Goal: Use online tool/utility: Use online tool/utility

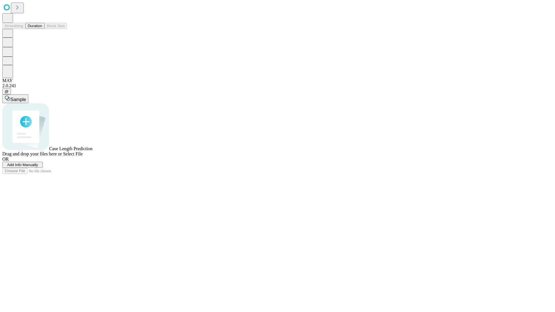
click at [42, 29] on button "Duration" at bounding box center [34, 26] width 19 height 6
click at [83, 156] on span "Select File" at bounding box center [73, 153] width 20 height 5
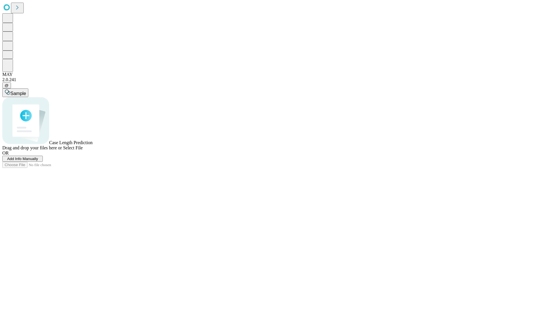
click at [83, 150] on span "Select File" at bounding box center [73, 147] width 20 height 5
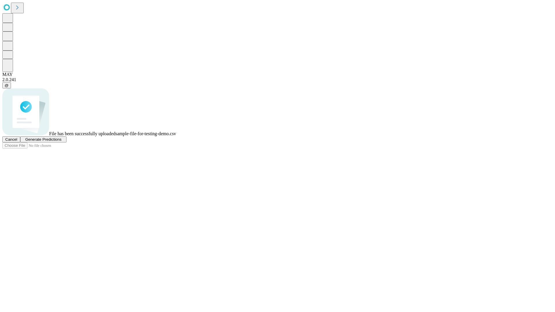
click at [61, 142] on span "Generate Predictions" at bounding box center [43, 139] width 36 height 4
